Goal: Transaction & Acquisition: Obtain resource

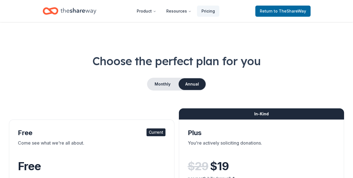
scroll to position [170, 0]
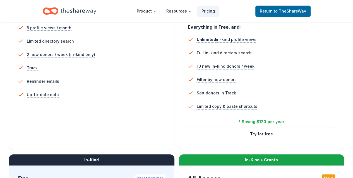
click at [52, 14] on icon "Home" at bounding box center [51, 10] width 16 height 13
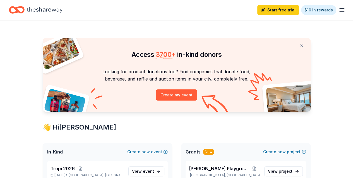
click at [270, 13] on link "Start free trial" at bounding box center [278, 10] width 42 height 10
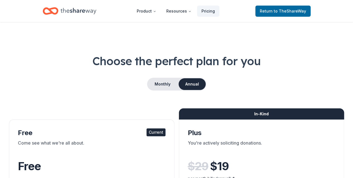
click at [265, 9] on span "Return to TheShareWay" at bounding box center [282, 11] width 46 height 7
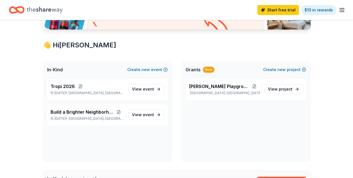
scroll to position [83, 0]
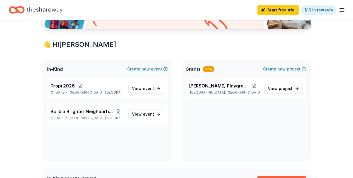
click at [278, 88] on span "View project" at bounding box center [280, 88] width 25 height 7
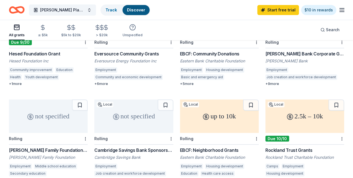
scroll to position [96, 0]
click at [107, 25] on icon "button" at bounding box center [106, 27] width 6 height 6
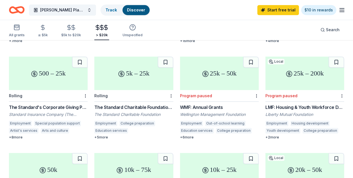
scroll to position [140, 0]
click at [94, 135] on div "+ 5 more" at bounding box center [133, 137] width 79 height 4
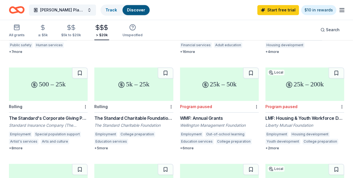
scroll to position [128, 0]
click at [157, 68] on button at bounding box center [165, 73] width 16 height 11
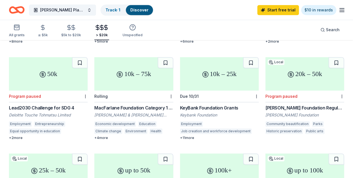
scroll to position [237, 0]
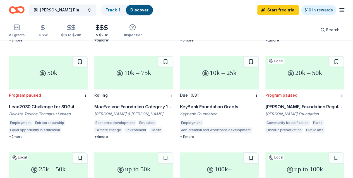
click at [243, 56] on button at bounding box center [251, 61] width 16 height 11
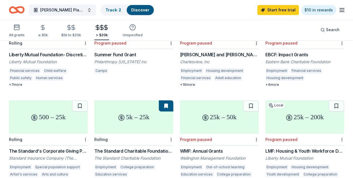
scroll to position [0, 0]
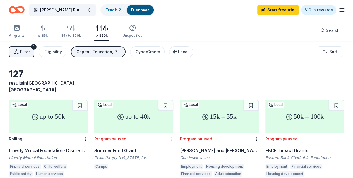
click at [339, 10] on line "button" at bounding box center [341, 10] width 4 height 0
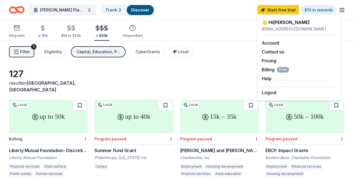
click at [273, 60] on link "Pricing" at bounding box center [268, 61] width 14 height 6
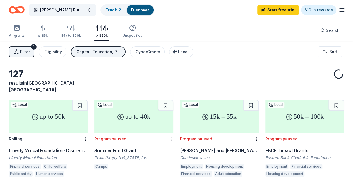
click at [338, 9] on icon "button" at bounding box center [341, 10] width 7 height 7
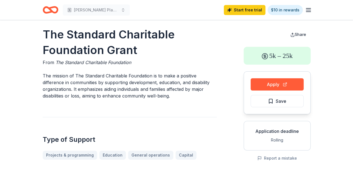
scroll to position [3, 0]
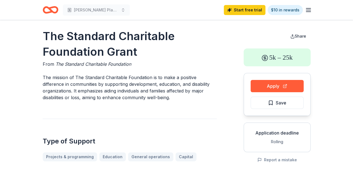
click at [263, 84] on button "Apply" at bounding box center [276, 86] width 53 height 12
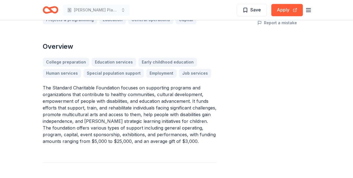
scroll to position [0, 0]
